Goal: Transaction & Acquisition: Purchase product/service

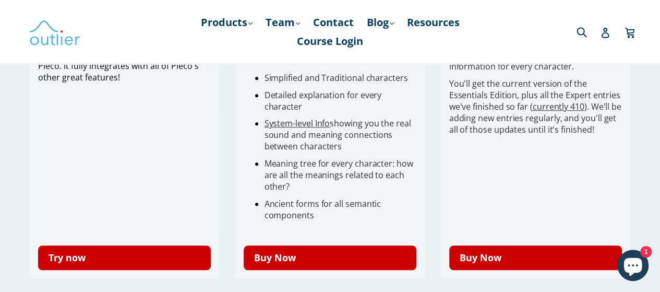
scroll to position [401, 0]
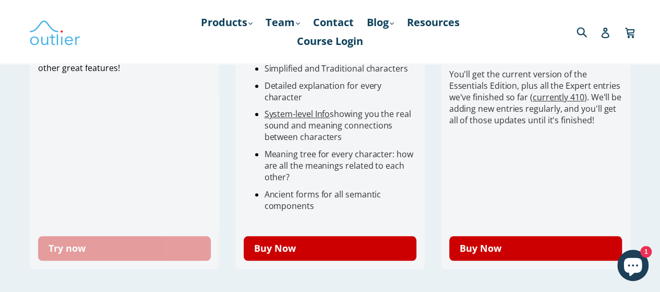
click at [174, 242] on link "Try now" at bounding box center [124, 248] width 173 height 25
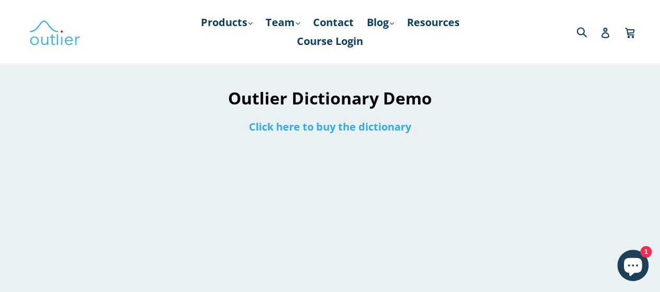
scroll to position [8, 0]
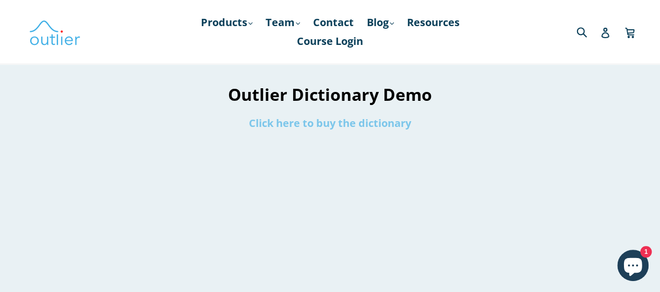
click at [369, 124] on link "Click here to buy the dictionary" at bounding box center [330, 123] width 162 height 14
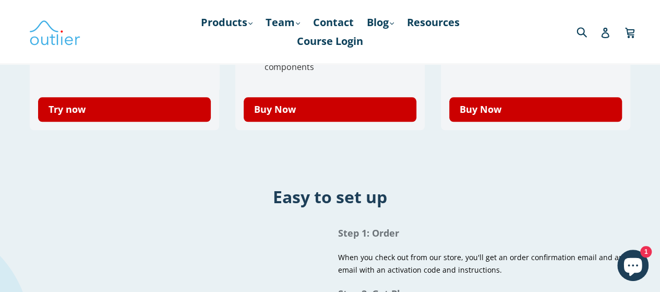
scroll to position [526, 0]
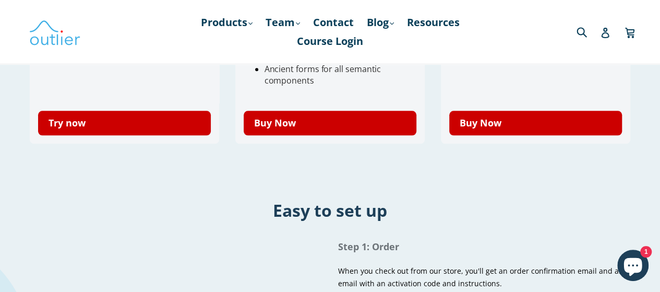
drag, startPoint x: 664, startPoint y: 26, endPoint x: 667, endPoint y: 88, distance: 62.2
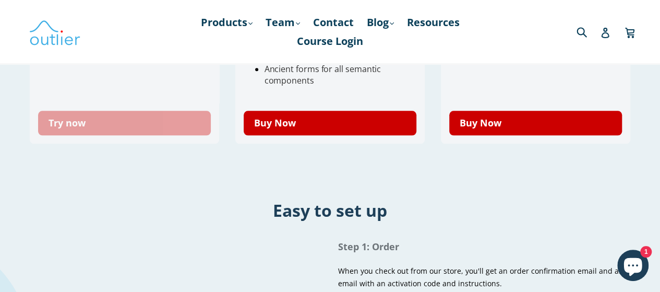
click at [104, 121] on link "Try now" at bounding box center [124, 123] width 173 height 25
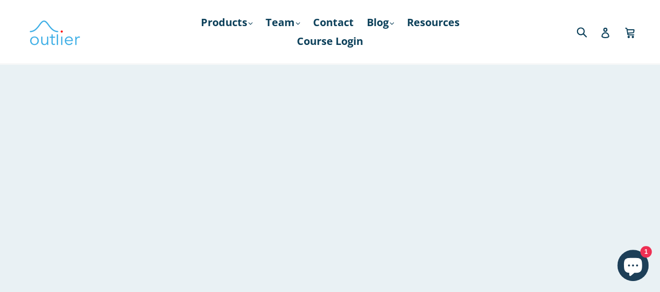
scroll to position [120, 0]
